Goal: Navigation & Orientation: Find specific page/section

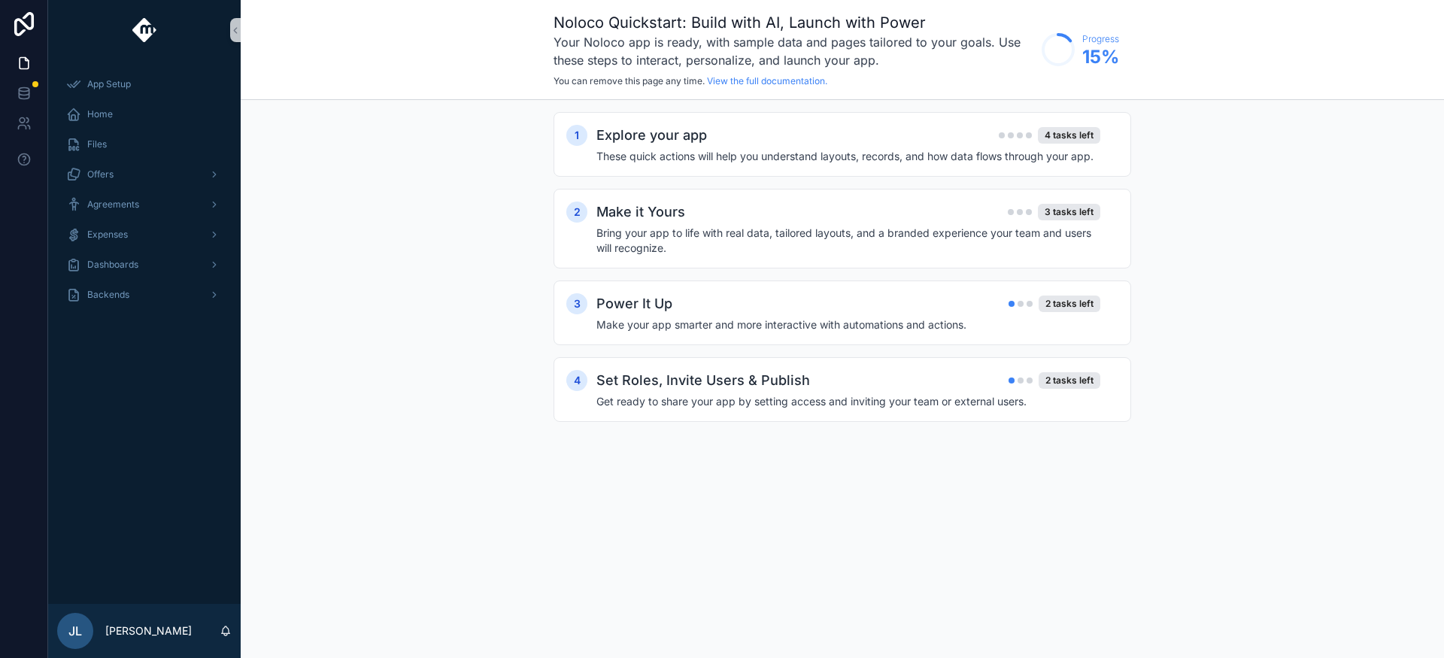
click at [120, 220] on div "Expenses" at bounding box center [144, 235] width 193 height 30
click at [126, 231] on span "Expenses" at bounding box center [107, 235] width 41 height 12
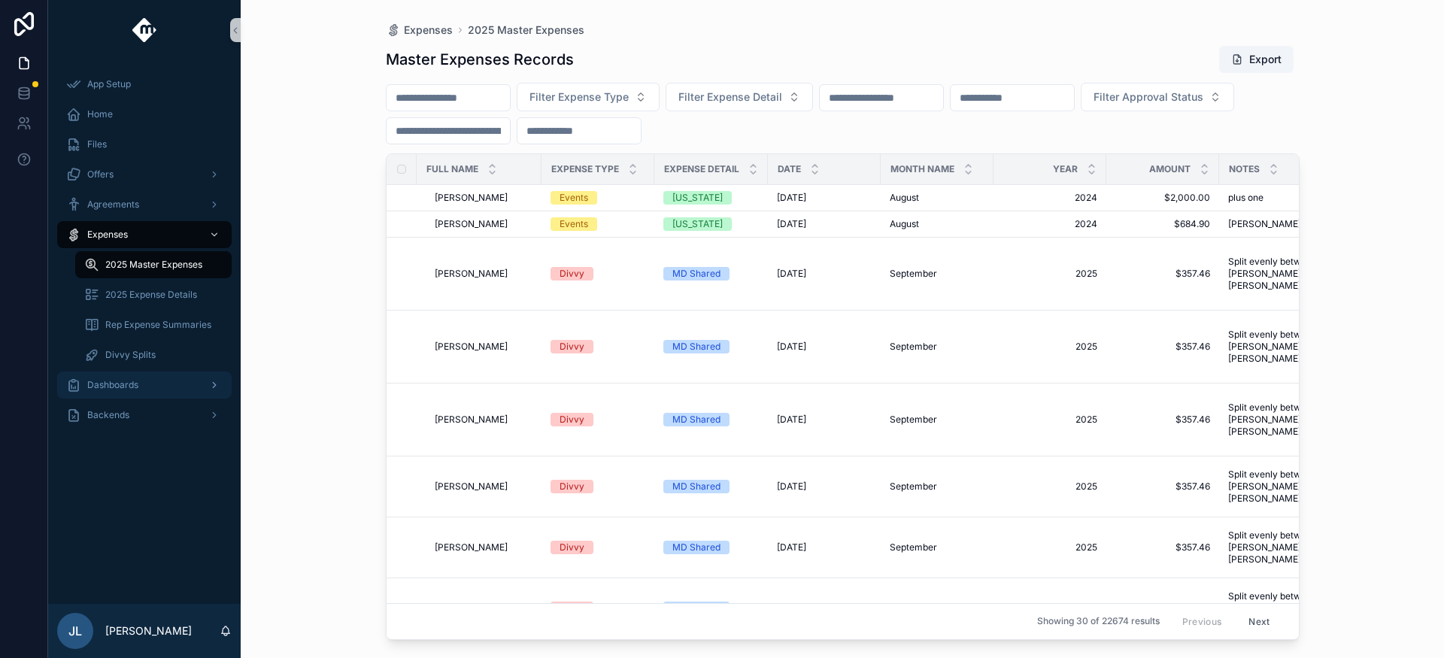
click at [184, 381] on div "Dashboards" at bounding box center [144, 385] width 156 height 24
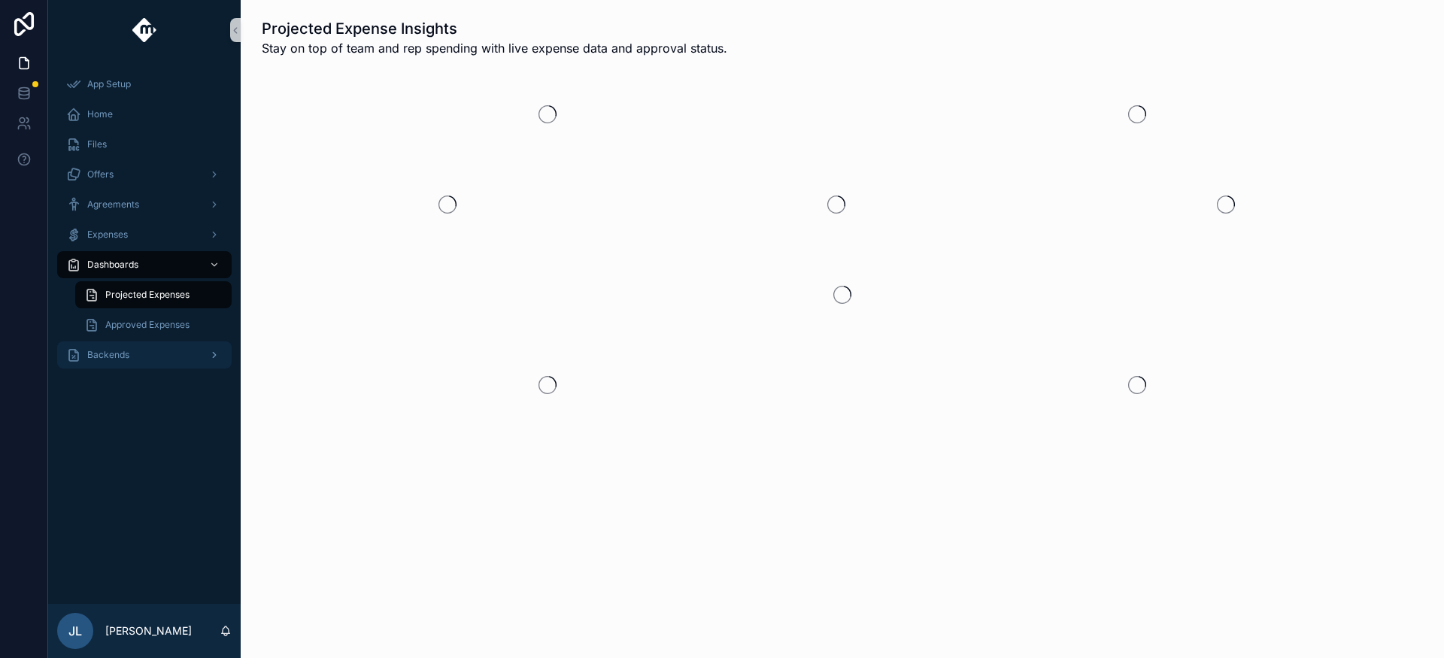
click at [193, 354] on div "Backends" at bounding box center [144, 355] width 156 height 24
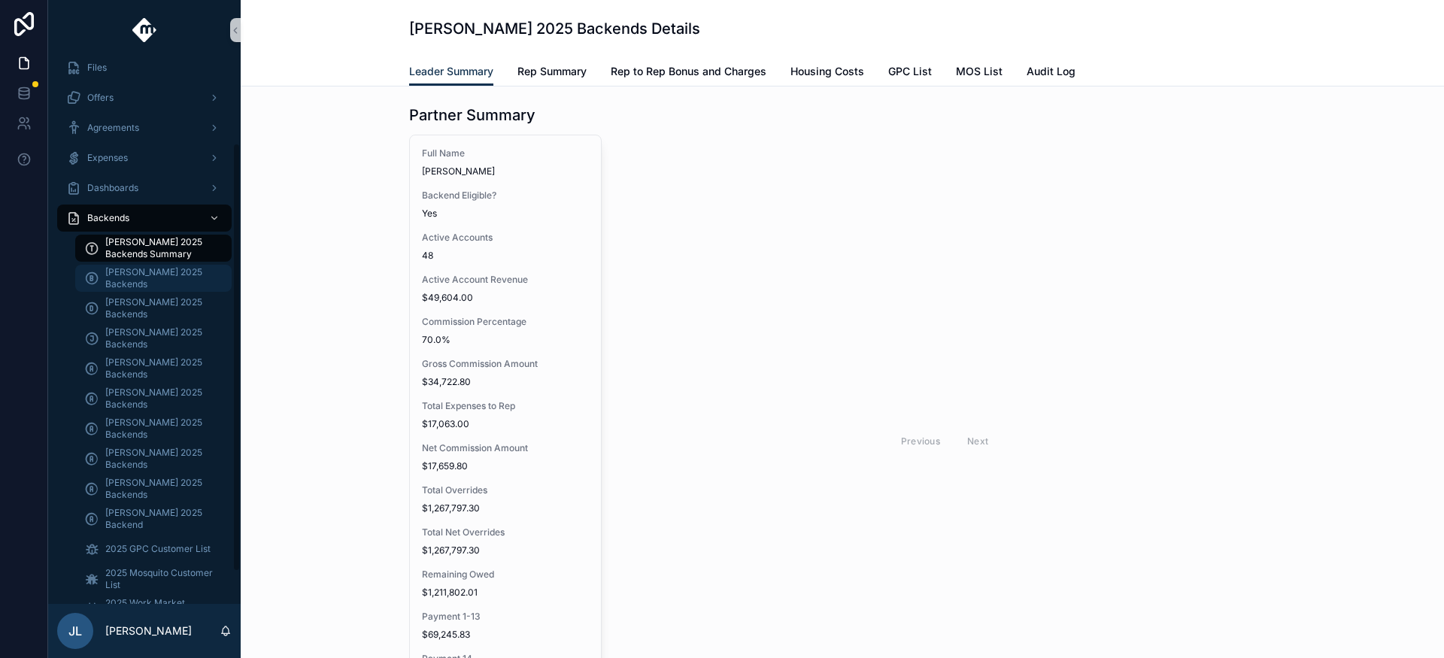
scroll to position [109, 0]
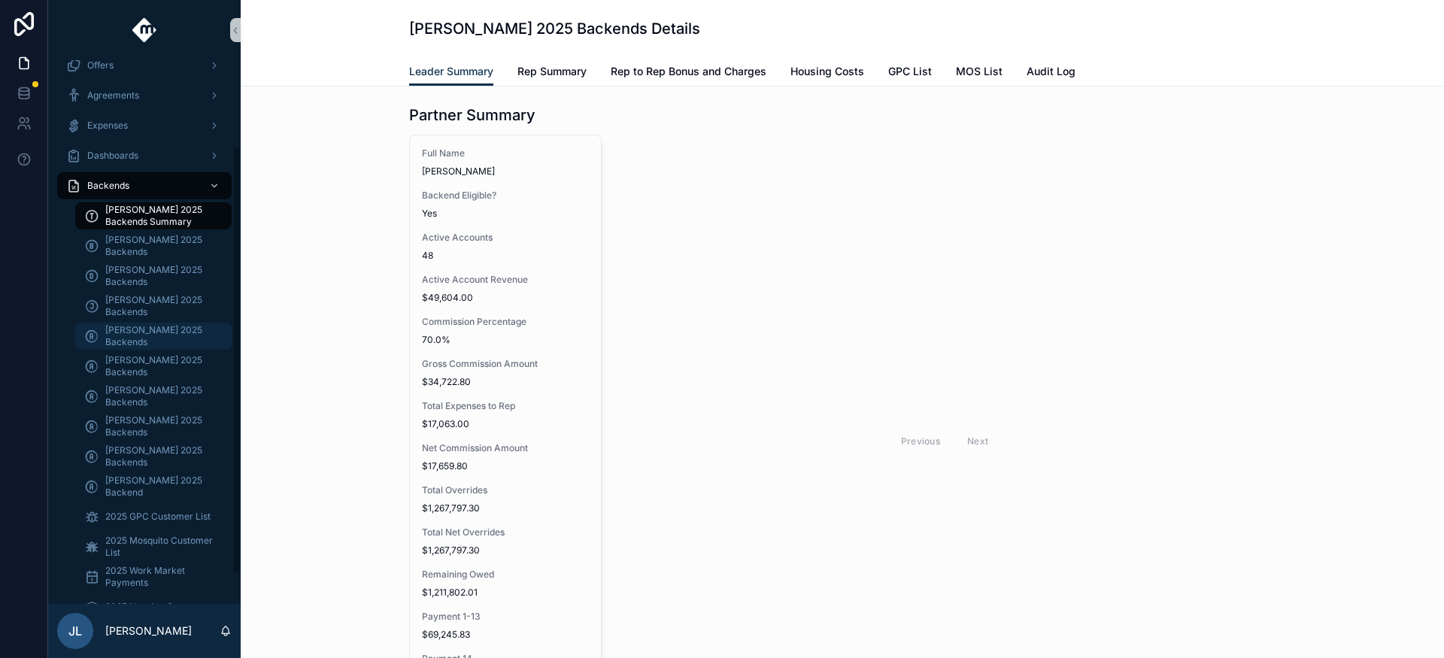
click at [150, 339] on span "Andrew Moffat 2025 Backends" at bounding box center [160, 336] width 111 height 24
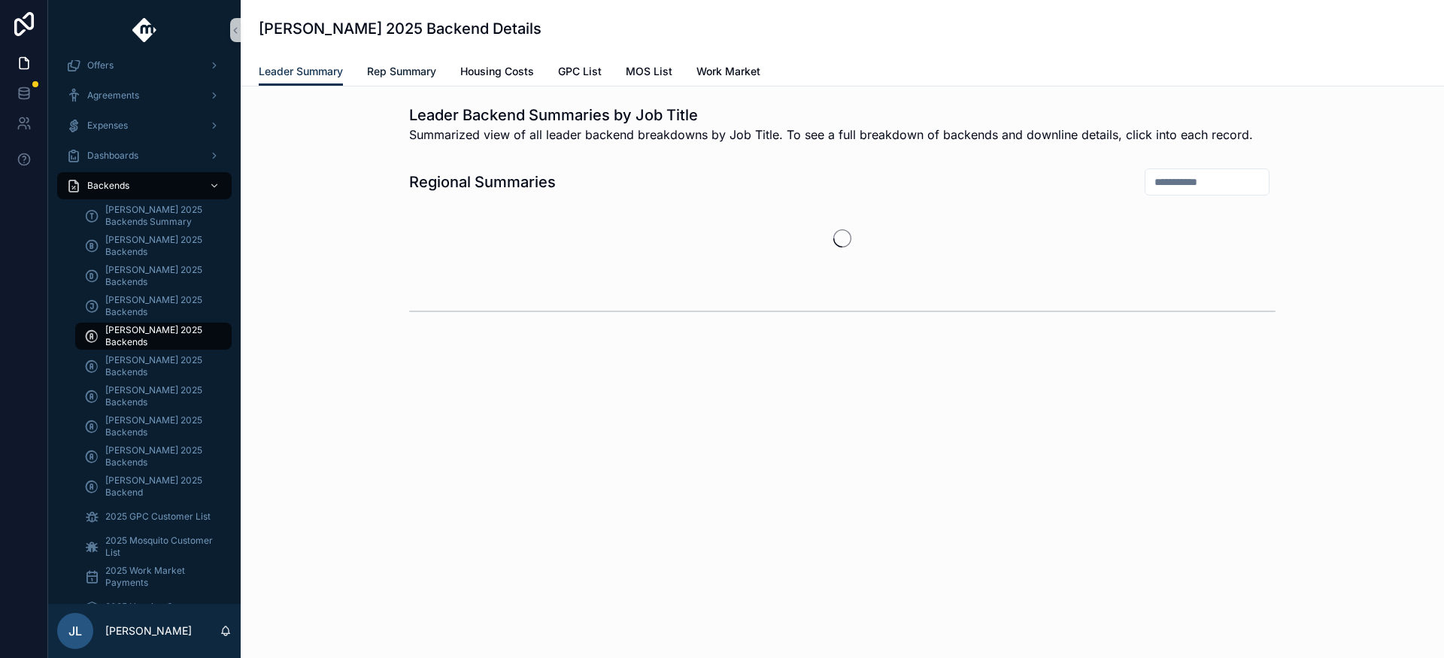
click at [421, 74] on span "Rep Summary" at bounding box center [401, 71] width 69 height 15
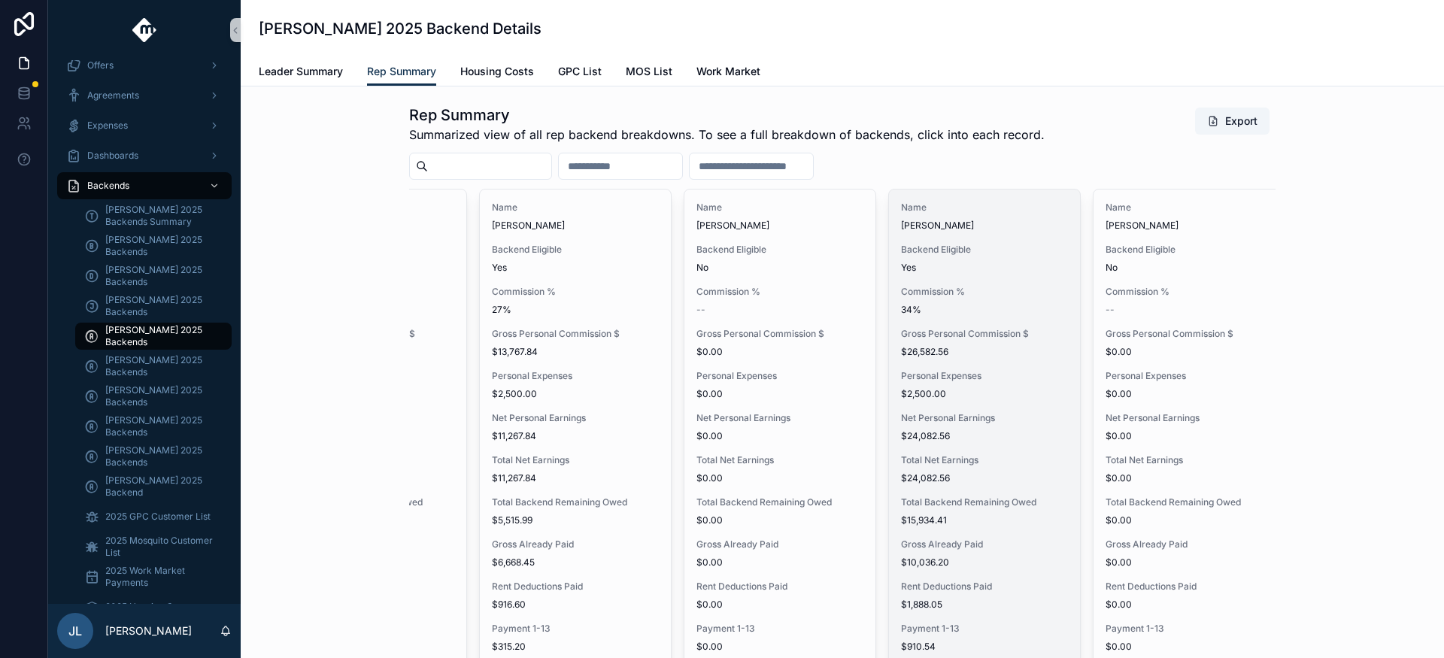
click at [988, 286] on span "Commission %" at bounding box center [984, 292] width 167 height 12
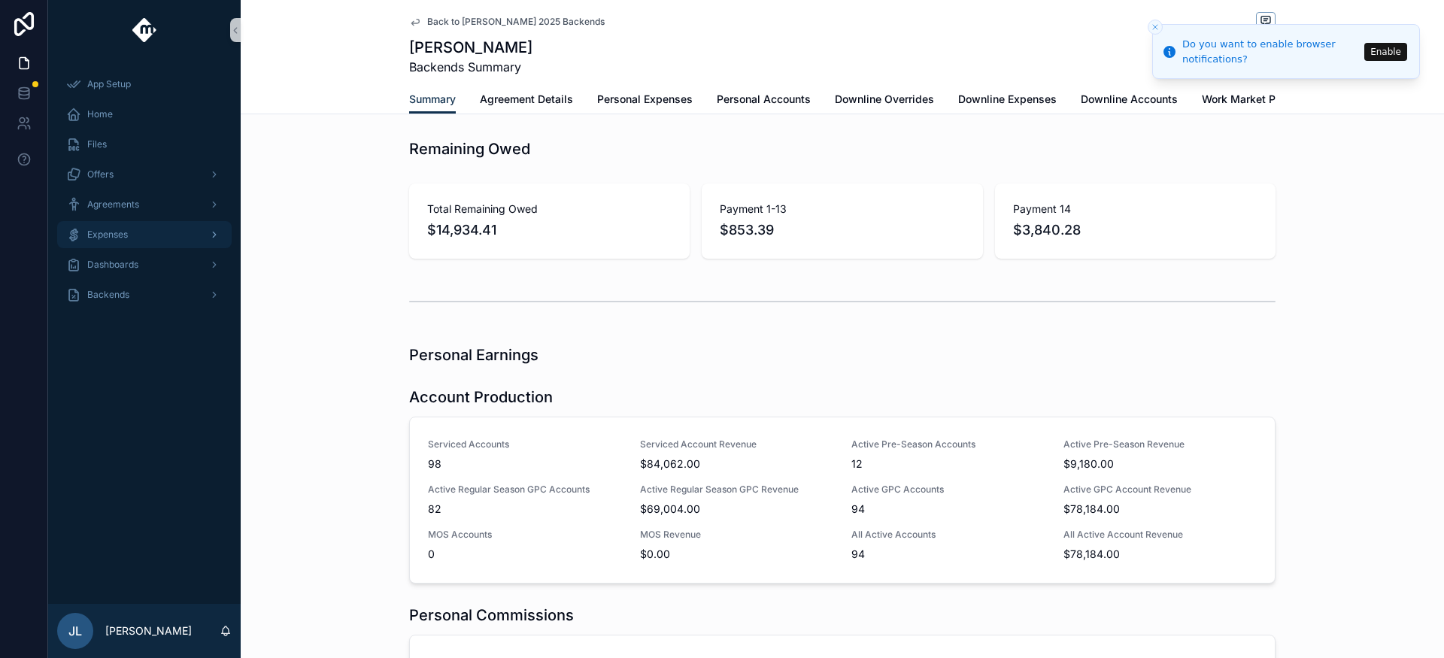
click at [84, 224] on div "Expenses" at bounding box center [144, 235] width 156 height 24
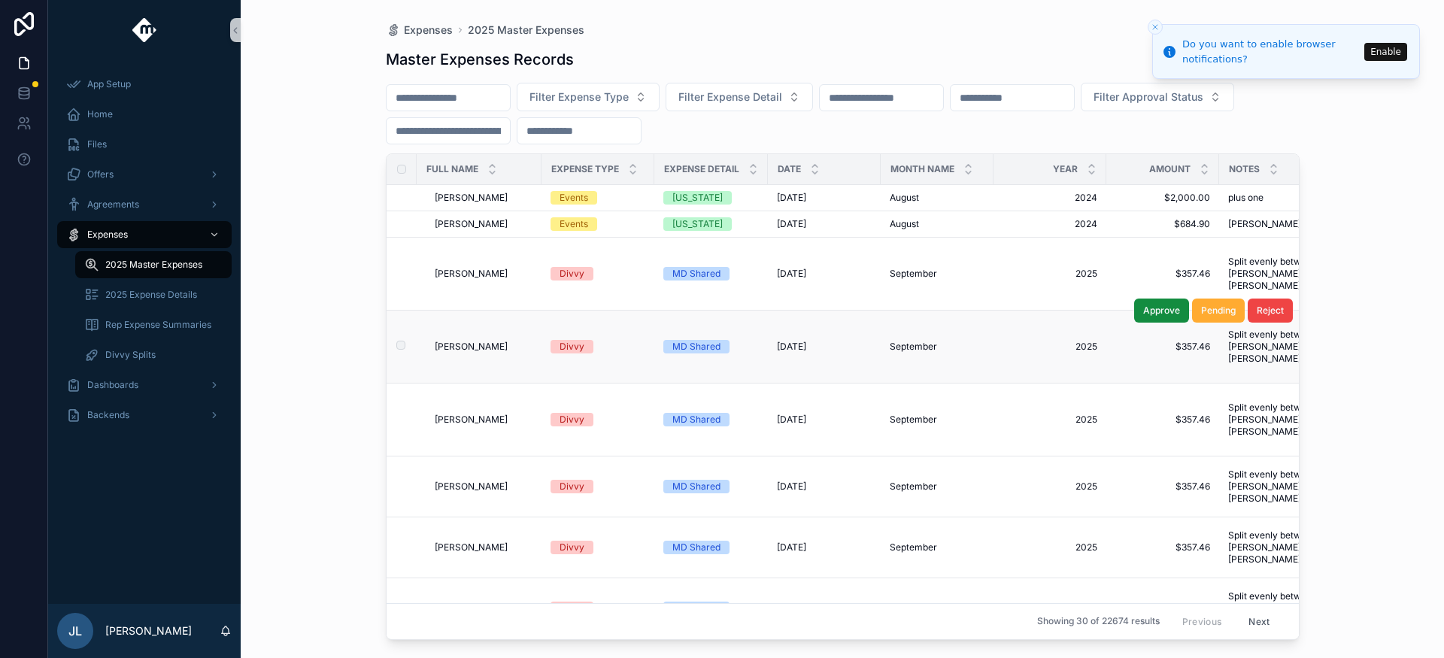
click at [463, 351] on span "Austin Wright" at bounding box center [471, 347] width 73 height 12
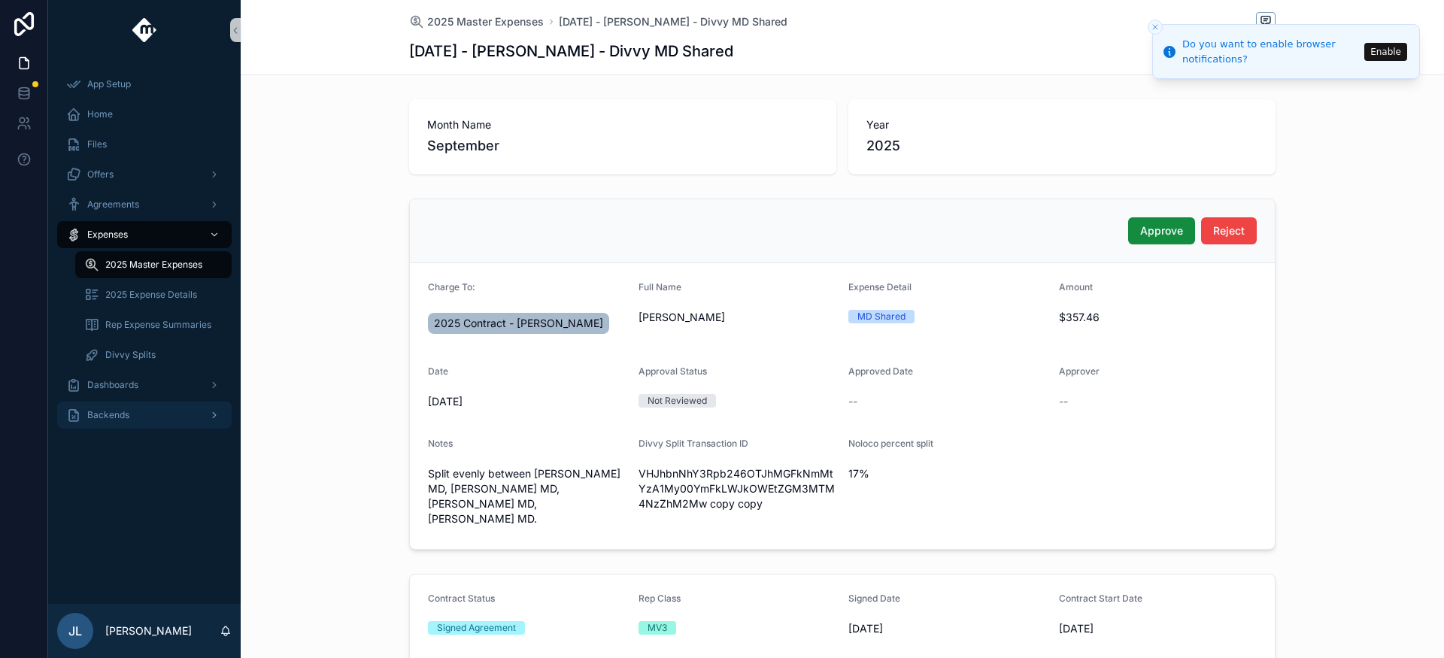
click at [124, 414] on span "Backends" at bounding box center [108, 415] width 42 height 12
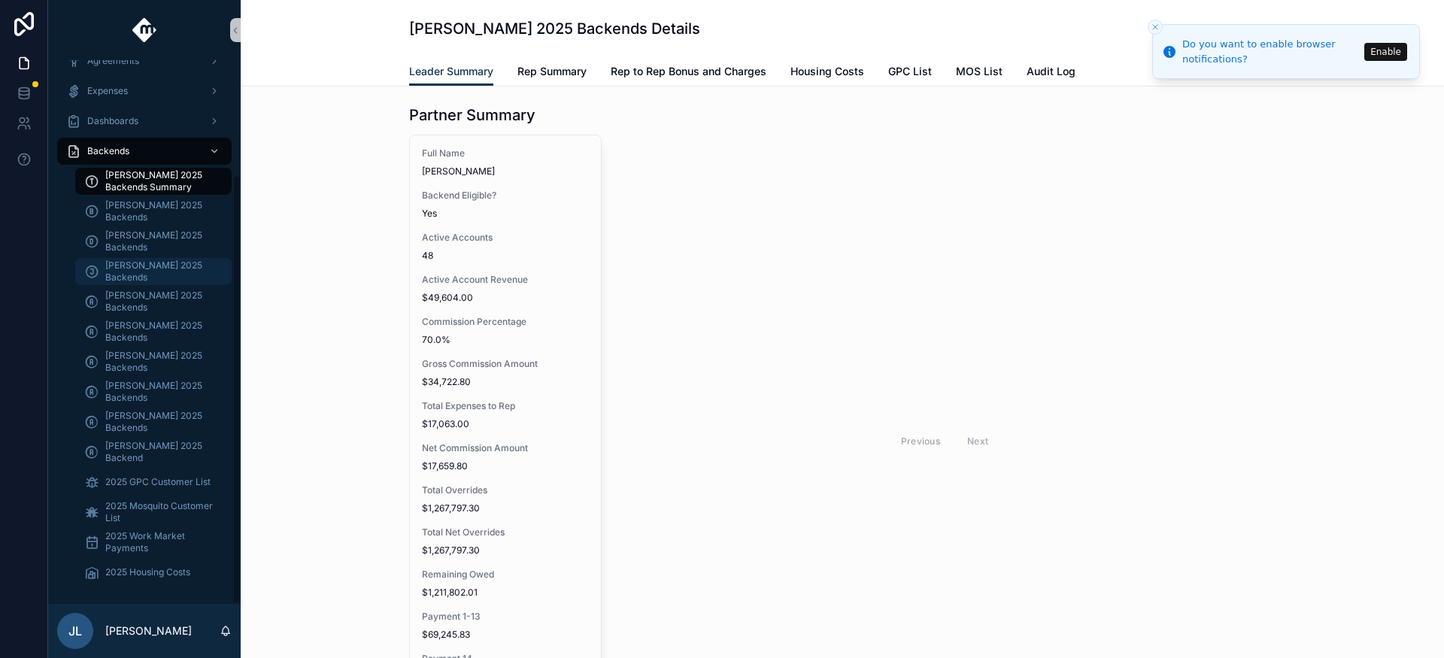
scroll to position [145, 0]
click at [1161, 26] on button "Close toast" at bounding box center [1155, 27] width 15 height 15
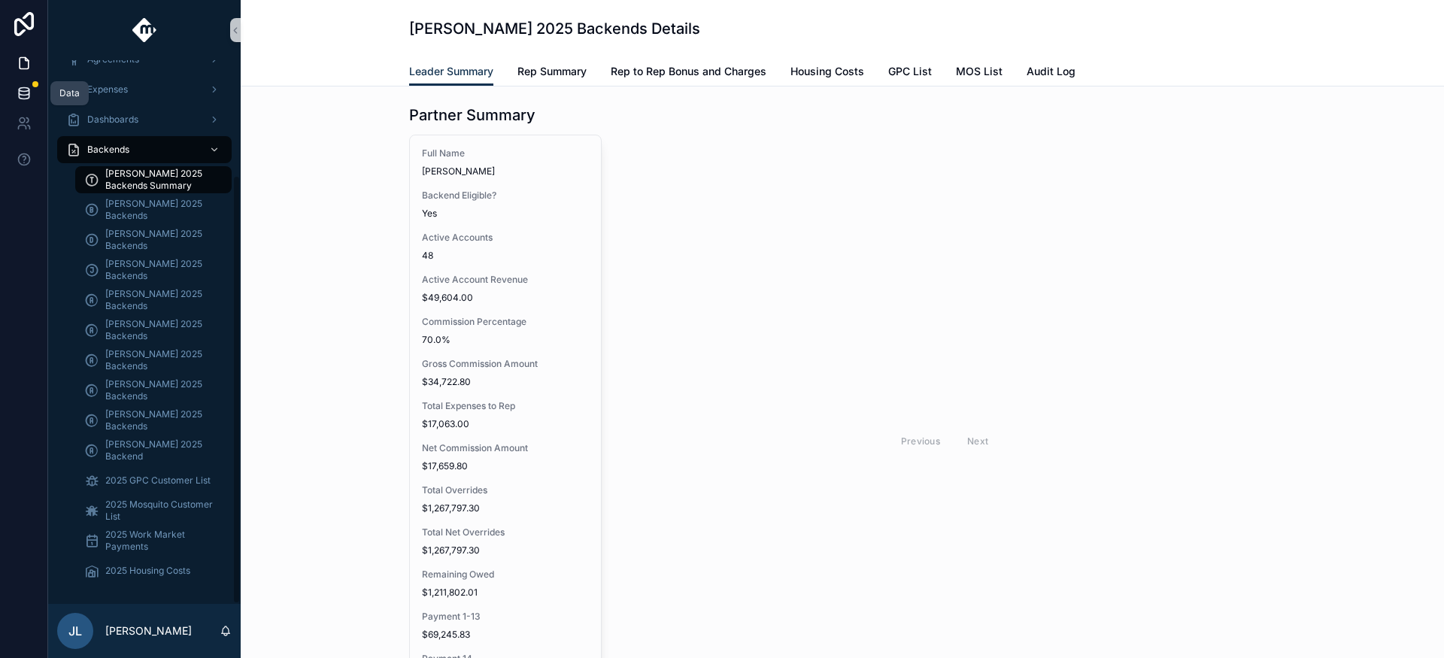
click at [24, 93] on icon at bounding box center [24, 93] width 15 height 15
